Goal: Find specific page/section: Find specific page/section

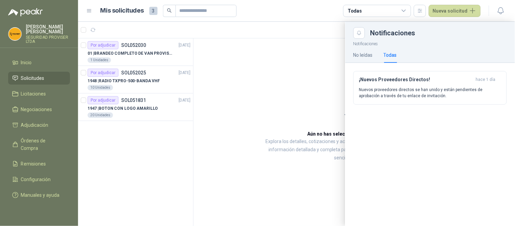
click at [157, 87] on div at bounding box center [296, 124] width 437 height 204
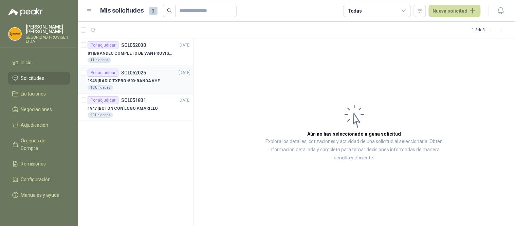
click at [174, 84] on div "1948 | RADIO TXPRO-500-BANDA VHF" at bounding box center [139, 81] width 103 height 8
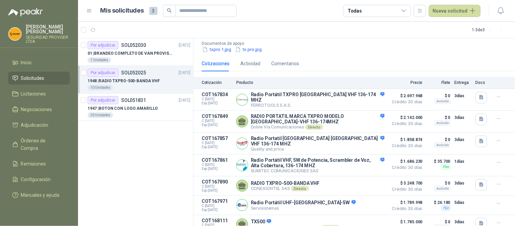
scroll to position [71, 0]
click at [496, 159] on icon "button" at bounding box center [499, 162] width 6 height 6
click at [328, 135] on p "Radio Portatil [GEOGRAPHIC_DATA] [GEOGRAPHIC_DATA] VHF 136-174 MHZ" at bounding box center [318, 140] width 134 height 11
click at [356, 141] on icon "button" at bounding box center [357, 143] width 5 height 5
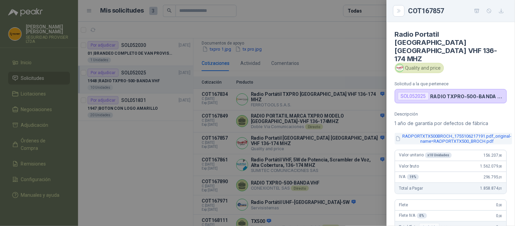
click at [454, 133] on button "RADPORTXTX500BROCH_1755106217191.pdf_original-name=RADPORTXTX500_BROCH.pdf" at bounding box center [454, 139] width 118 height 12
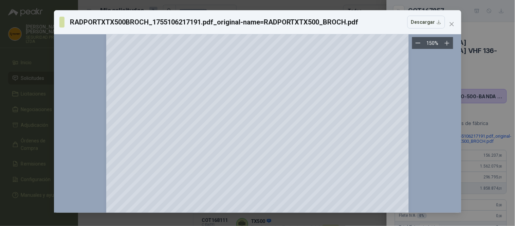
scroll to position [0, 0]
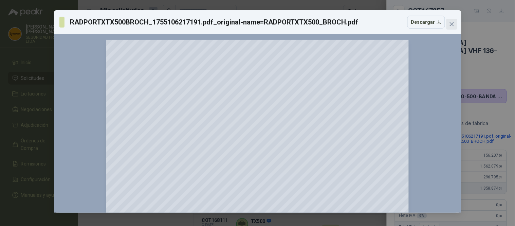
click at [453, 24] on icon "close" at bounding box center [451, 23] width 5 height 5
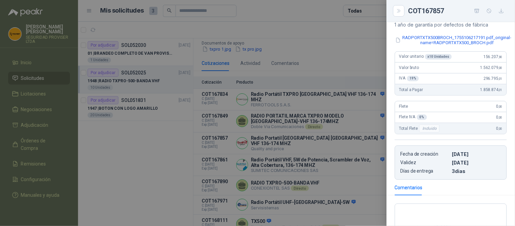
scroll to position [113, 0]
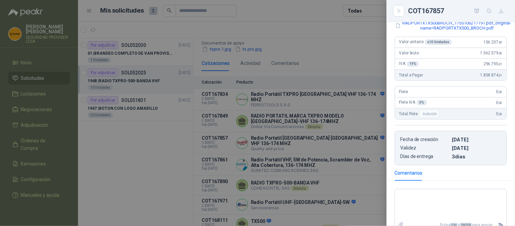
click at [363, 43] on div at bounding box center [257, 113] width 515 height 226
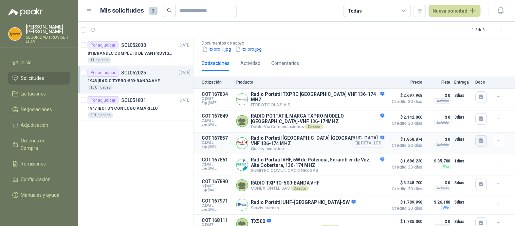
click at [480, 139] on icon "button" at bounding box center [482, 141] width 4 height 4
click at [496, 138] on icon "button" at bounding box center [499, 141] width 6 height 6
click at [505, 106] on icon "button" at bounding box center [507, 106] width 5 height 5
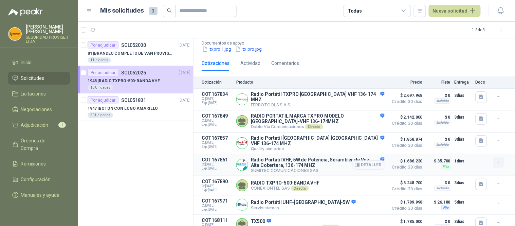
click at [497, 157] on button "button" at bounding box center [499, 162] width 11 height 11
click at [503, 56] on div "Cotizaciones Actividad Comentarios" at bounding box center [355, 63] width 322 height 16
click at [496, 138] on icon "button" at bounding box center [499, 141] width 6 height 6
click at [504, 60] on div "Cotizaciones Actividad Comentarios" at bounding box center [355, 63] width 322 height 16
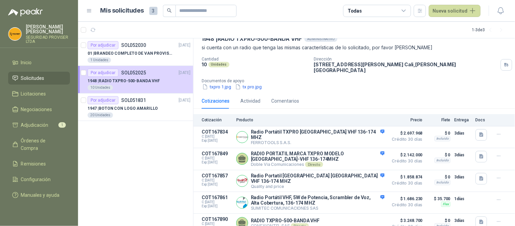
scroll to position [71, 0]
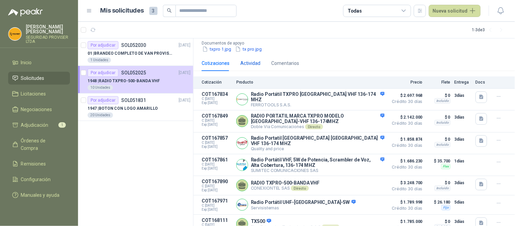
click at [249, 61] on div "Actividad" at bounding box center [251, 62] width 20 height 7
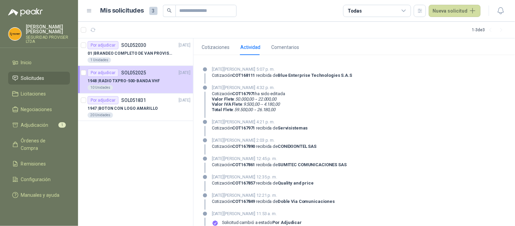
scroll to position [0, 0]
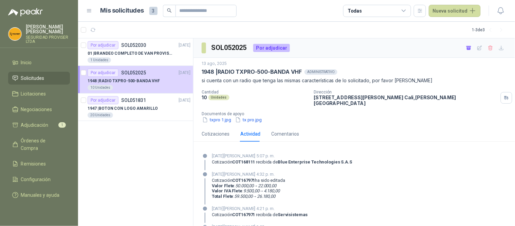
click at [38, 79] on span "Solicitudes" at bounding box center [32, 77] width 23 height 7
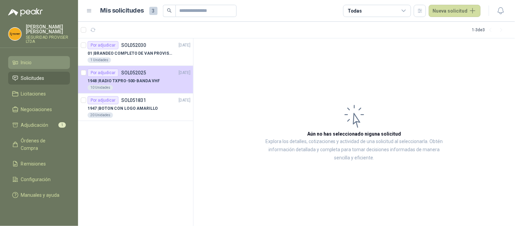
click at [21, 59] on span "Inicio" at bounding box center [26, 62] width 11 height 7
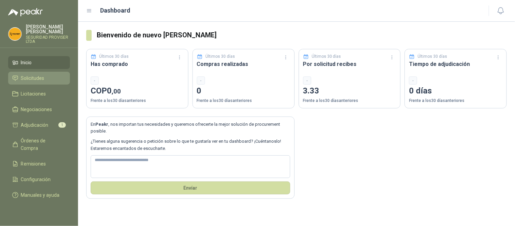
click at [30, 76] on span "Solicitudes" at bounding box center [32, 77] width 23 height 7
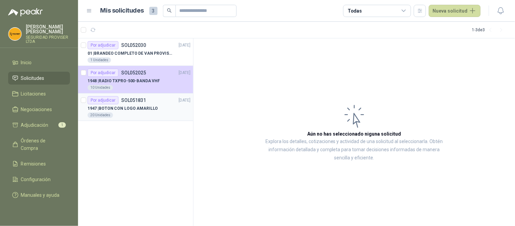
click at [144, 109] on p "1947 | BOTON CON LOGO AMARILLO" at bounding box center [123, 108] width 71 height 6
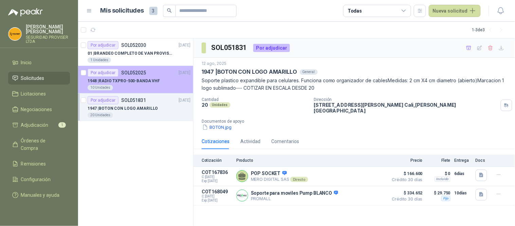
click at [149, 75] on div "Por adjudicar SOL052025 [DATE]" at bounding box center [139, 73] width 103 height 8
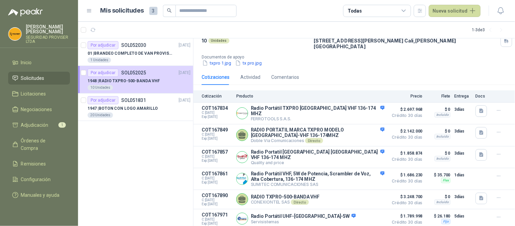
scroll to position [71, 0]
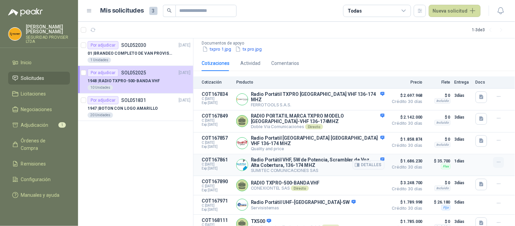
click at [496, 159] on icon "button" at bounding box center [499, 162] width 6 height 6
click at [500, 61] on div "Cotizaciones Actividad Comentarios" at bounding box center [354, 63] width 305 height 16
click at [43, 126] on span "Adjudicación" at bounding box center [35, 124] width 28 height 7
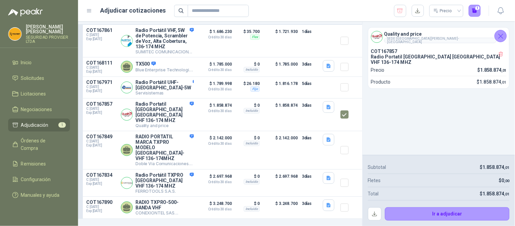
scroll to position [45, 0]
click at [419, 13] on button "button" at bounding box center [418, 11] width 12 height 12
